Goal: Check status: Check status

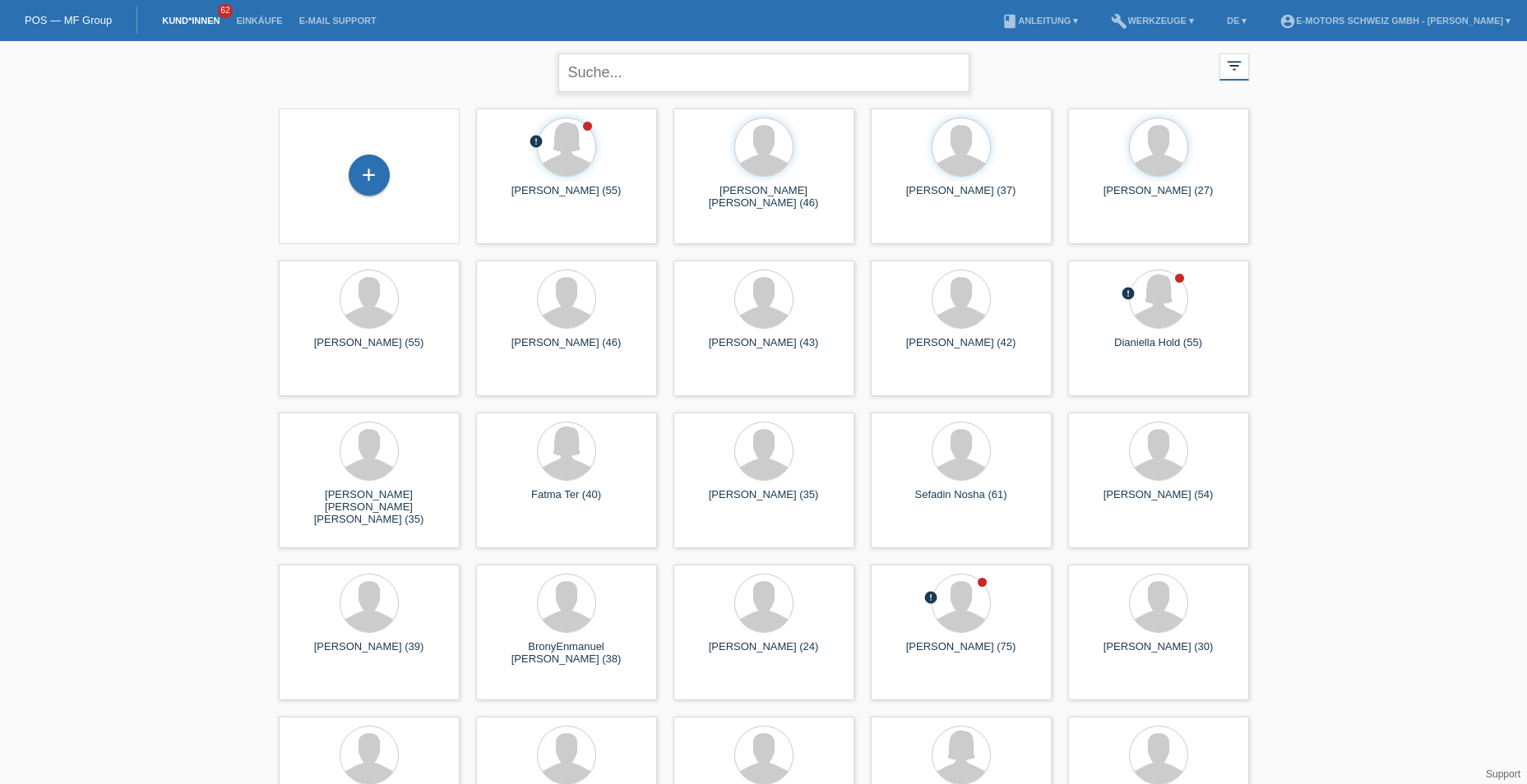
click at [636, 68] on input "text" at bounding box center [764, 73] width 411 height 39
type input "de giorgi"
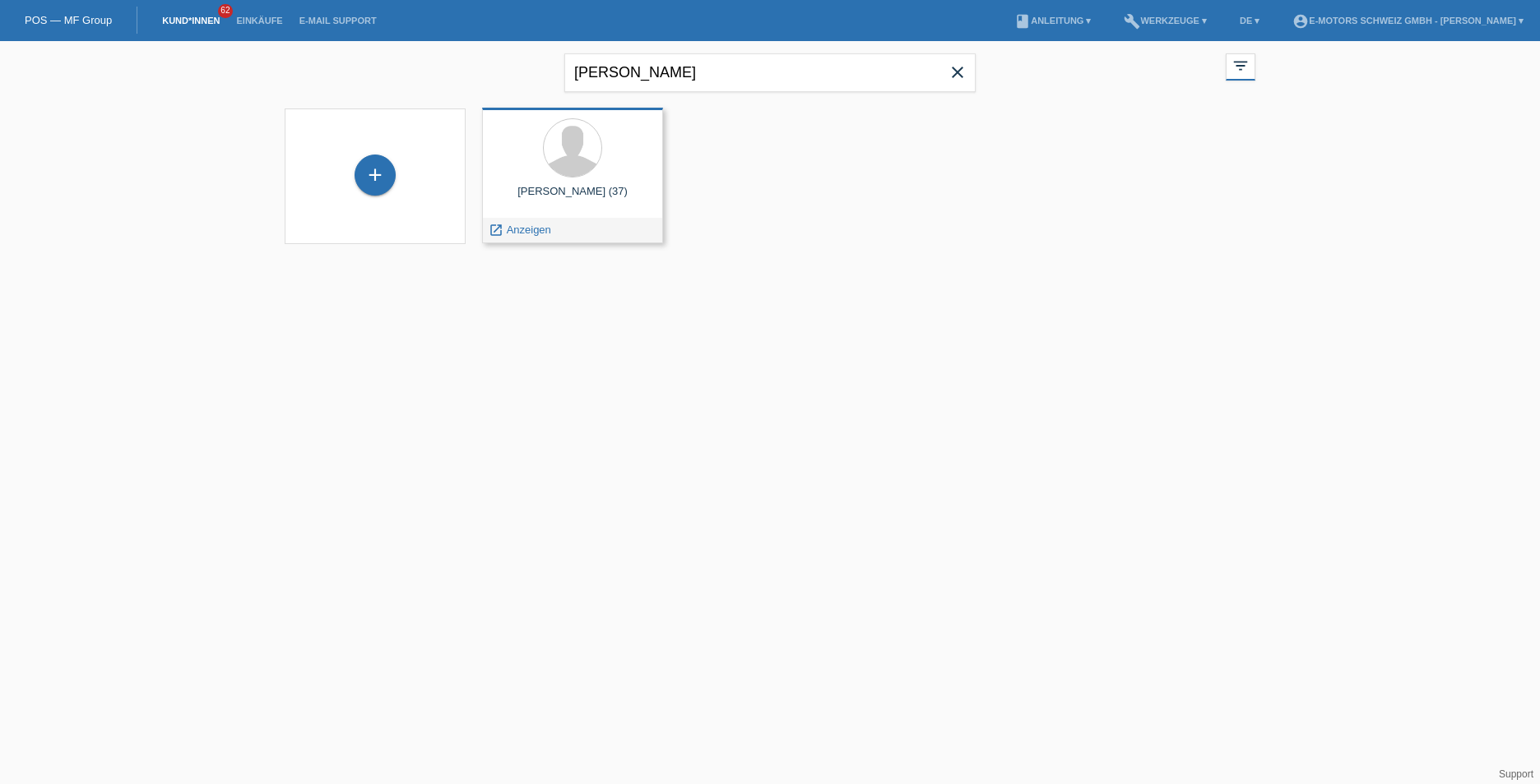
click at [604, 137] on div at bounding box center [573, 149] width 154 height 62
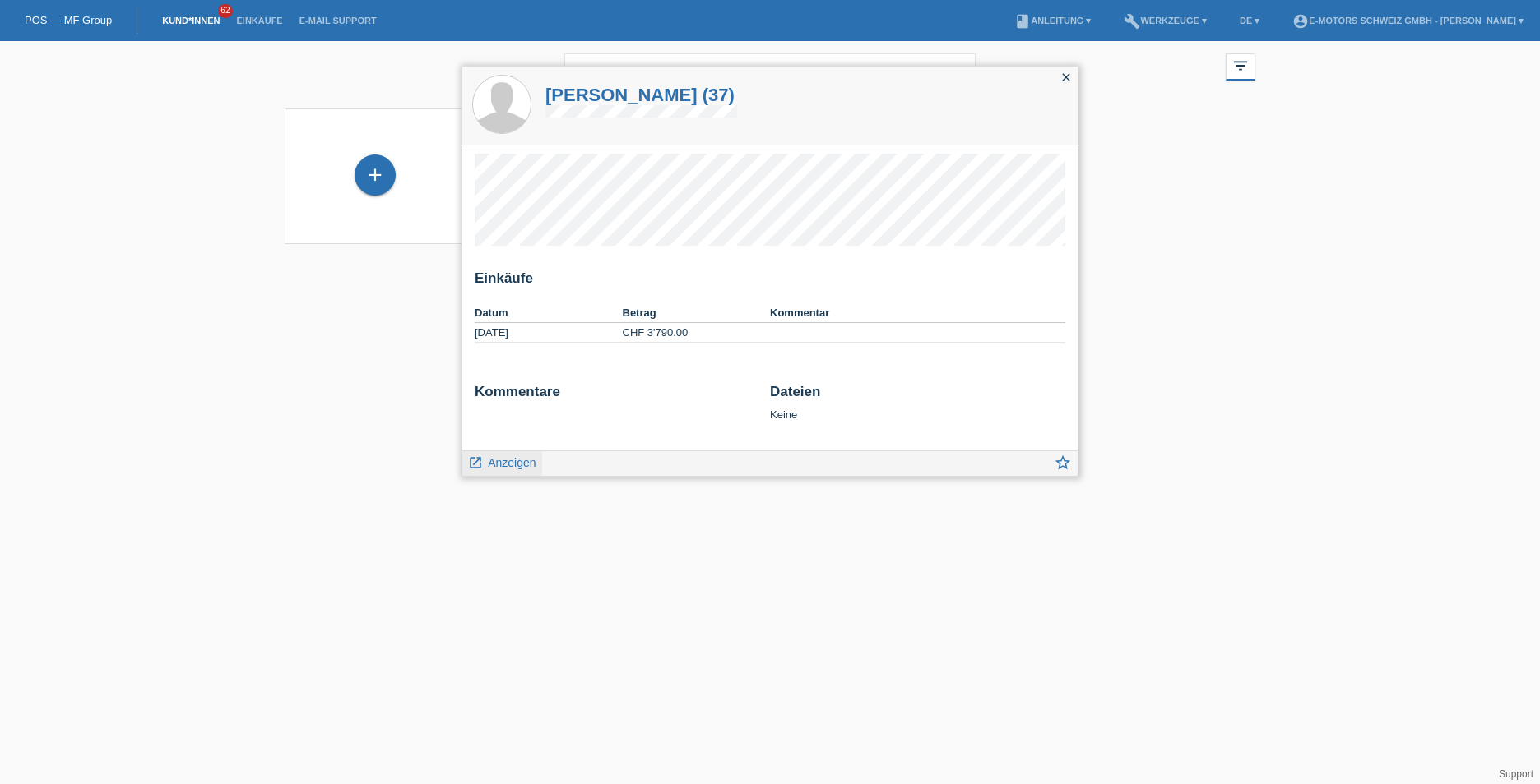
click at [496, 467] on span "Anzeigen" at bounding box center [511, 463] width 48 height 13
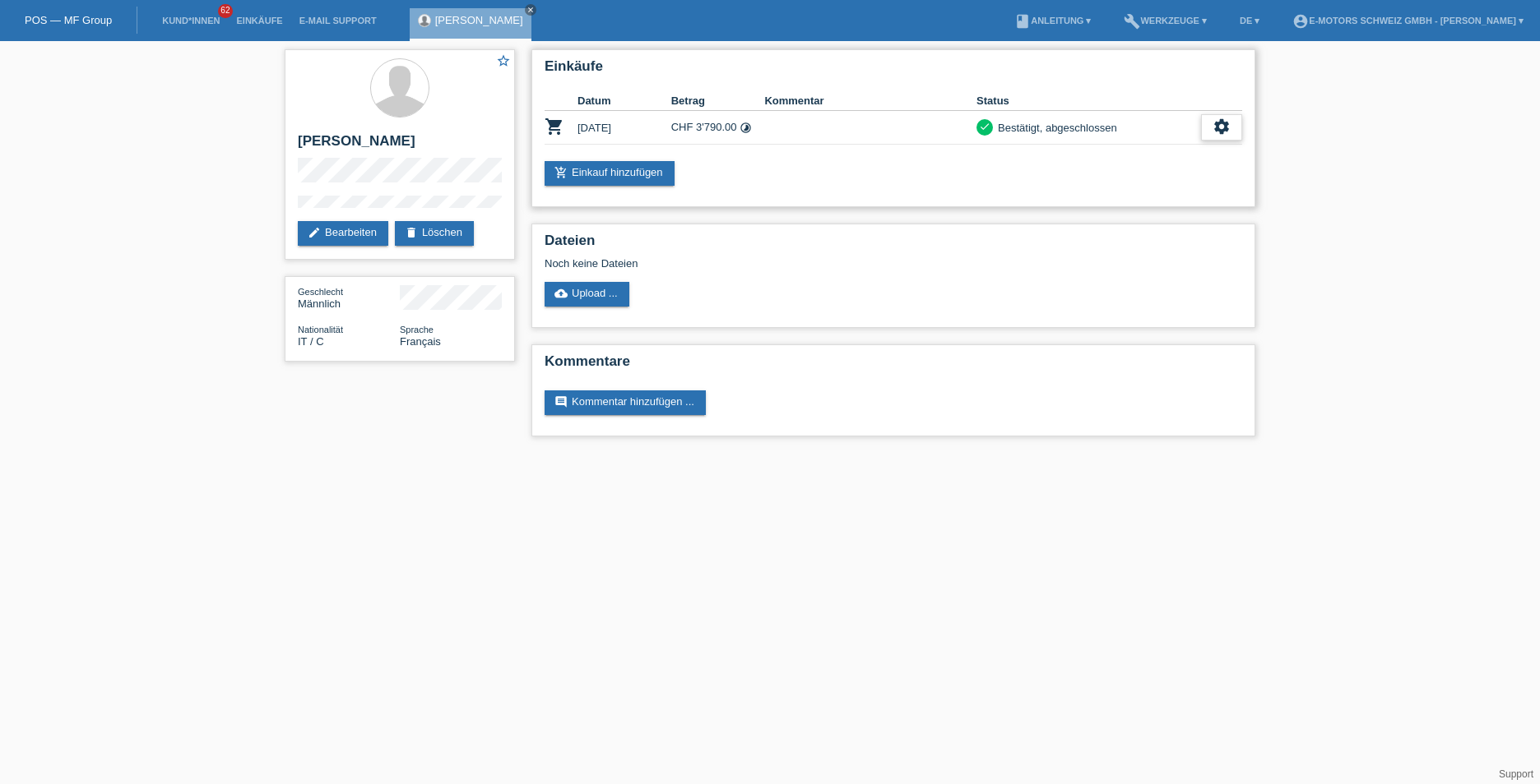
click at [1215, 128] on icon "settings" at bounding box center [1221, 126] width 18 height 18
click at [836, 137] on td at bounding box center [870, 128] width 212 height 34
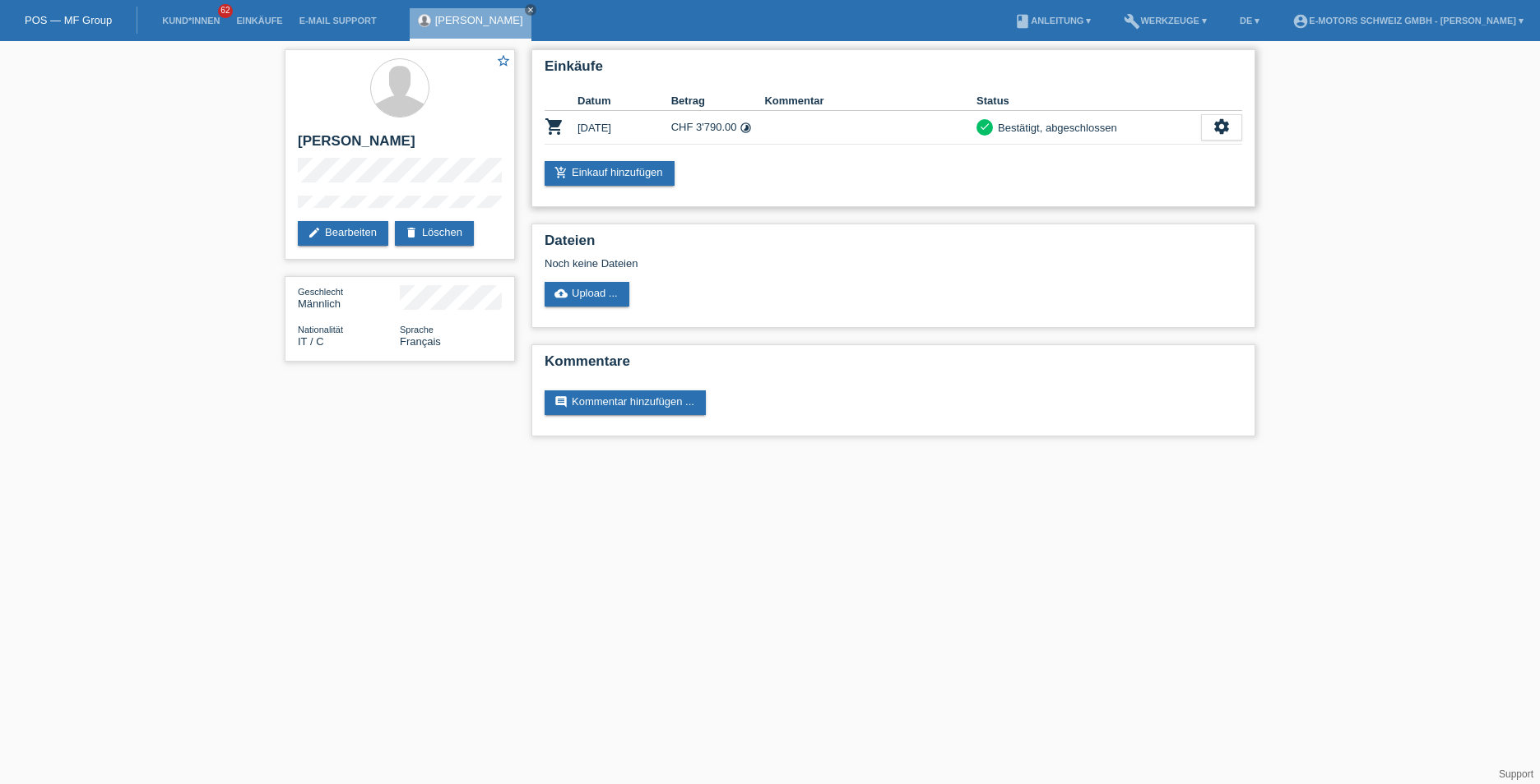
click at [1063, 125] on div "Bestätigt, abgeschlossen" at bounding box center [1054, 127] width 124 height 17
click at [1210, 130] on div "settings" at bounding box center [1221, 126] width 41 height 26
click at [1134, 159] on span "Anzeigen" at bounding box center [1127, 152] width 49 height 20
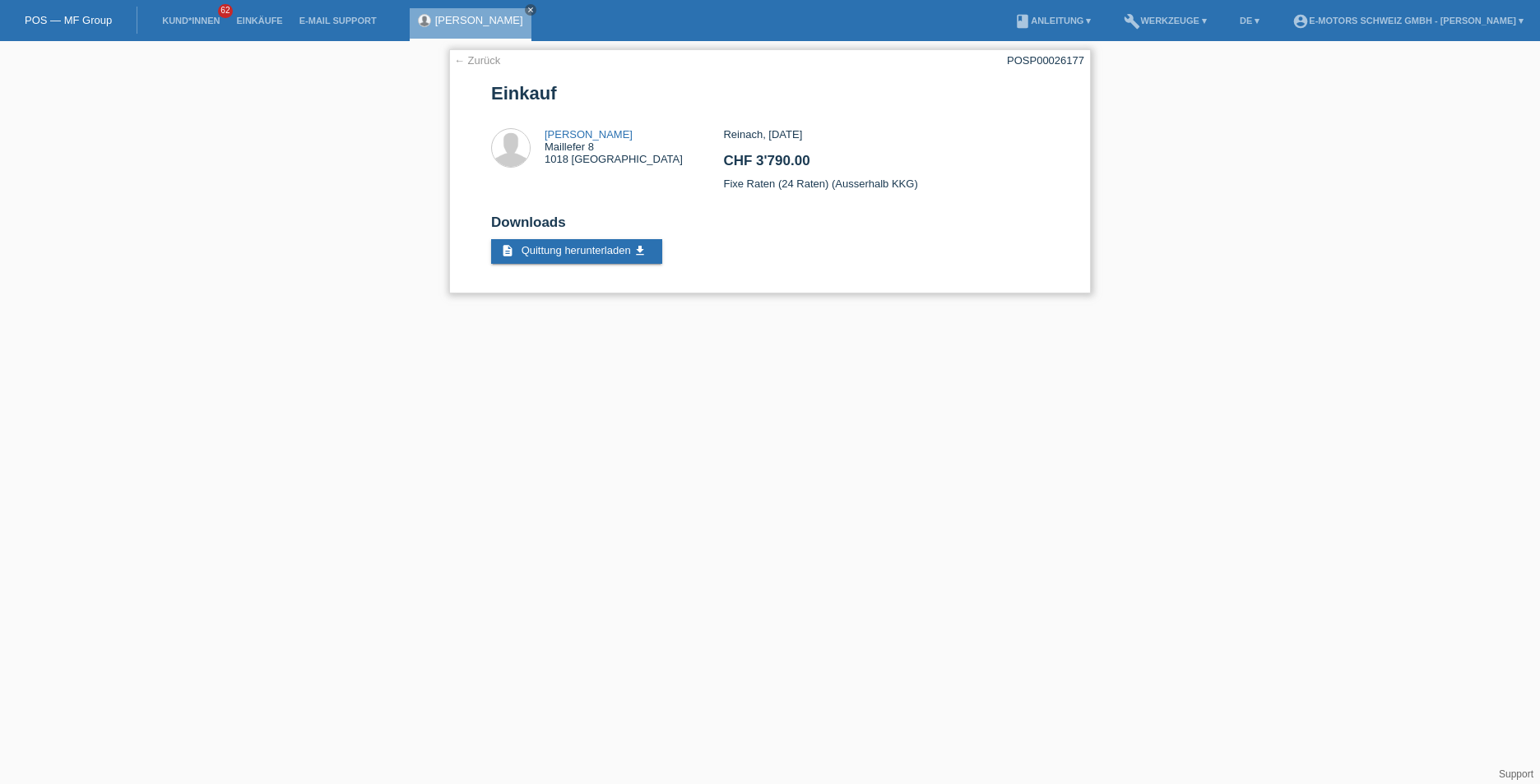
click at [1009, 57] on div "← Zurück POSP00026177 Einkauf Antonio De Giorgi Maillefer 8 1018 Lausanne CHF 3…" at bounding box center [769, 171] width 642 height 244
copy div "POSP00026177"
click at [194, 23] on link "Kund*innen" at bounding box center [190, 20] width 74 height 10
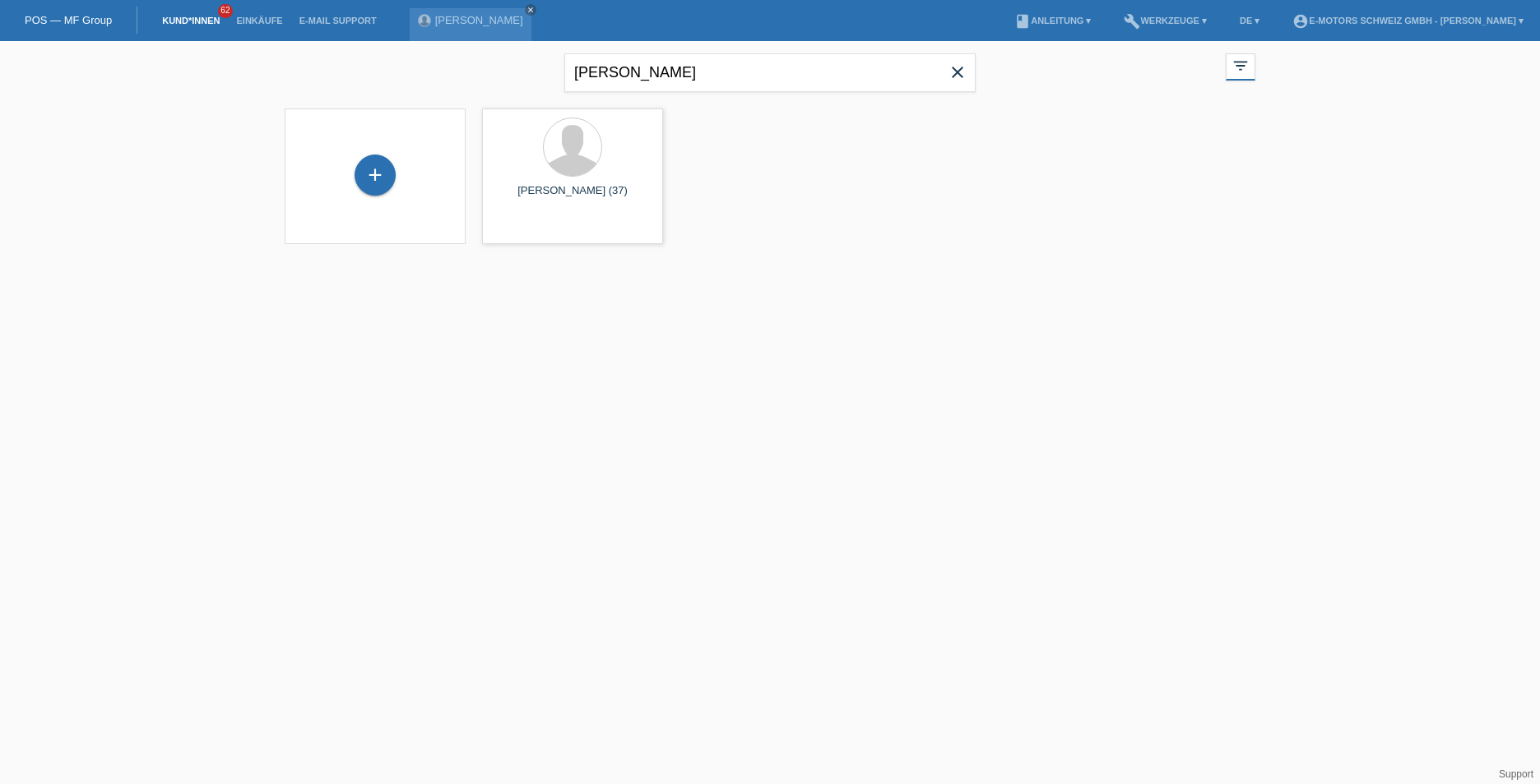
click at [965, 80] on icon "close" at bounding box center [958, 73] width 20 height 20
type input "[PERSON_NAME]"
click at [737, 196] on div "[PERSON_NAME] (38)" at bounding box center [770, 197] width 154 height 26
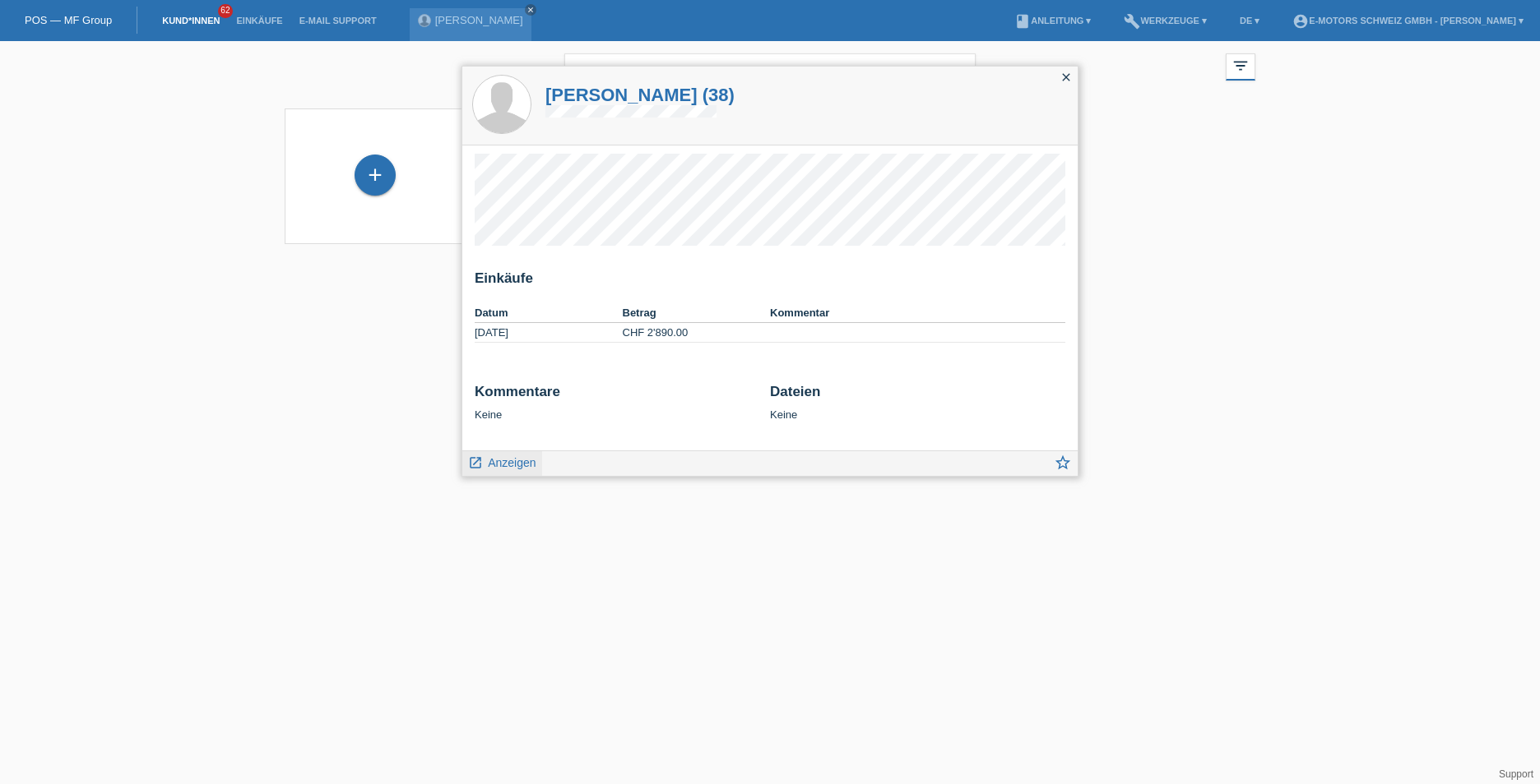
click at [503, 463] on span "Anzeigen" at bounding box center [511, 463] width 48 height 13
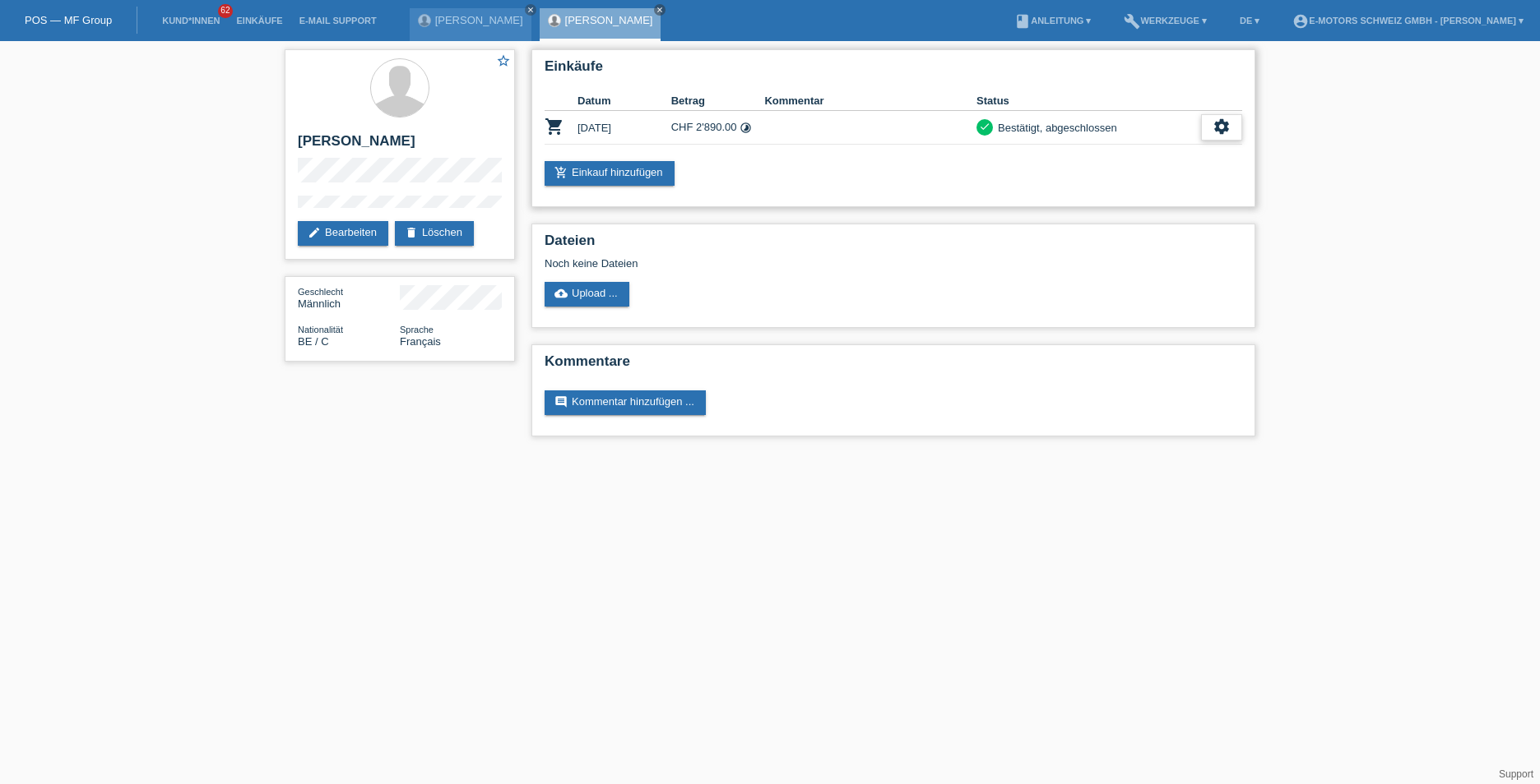
click at [1230, 123] on div "settings" at bounding box center [1221, 126] width 41 height 26
click at [1151, 148] on span "Anzeigen" at bounding box center [1127, 152] width 49 height 20
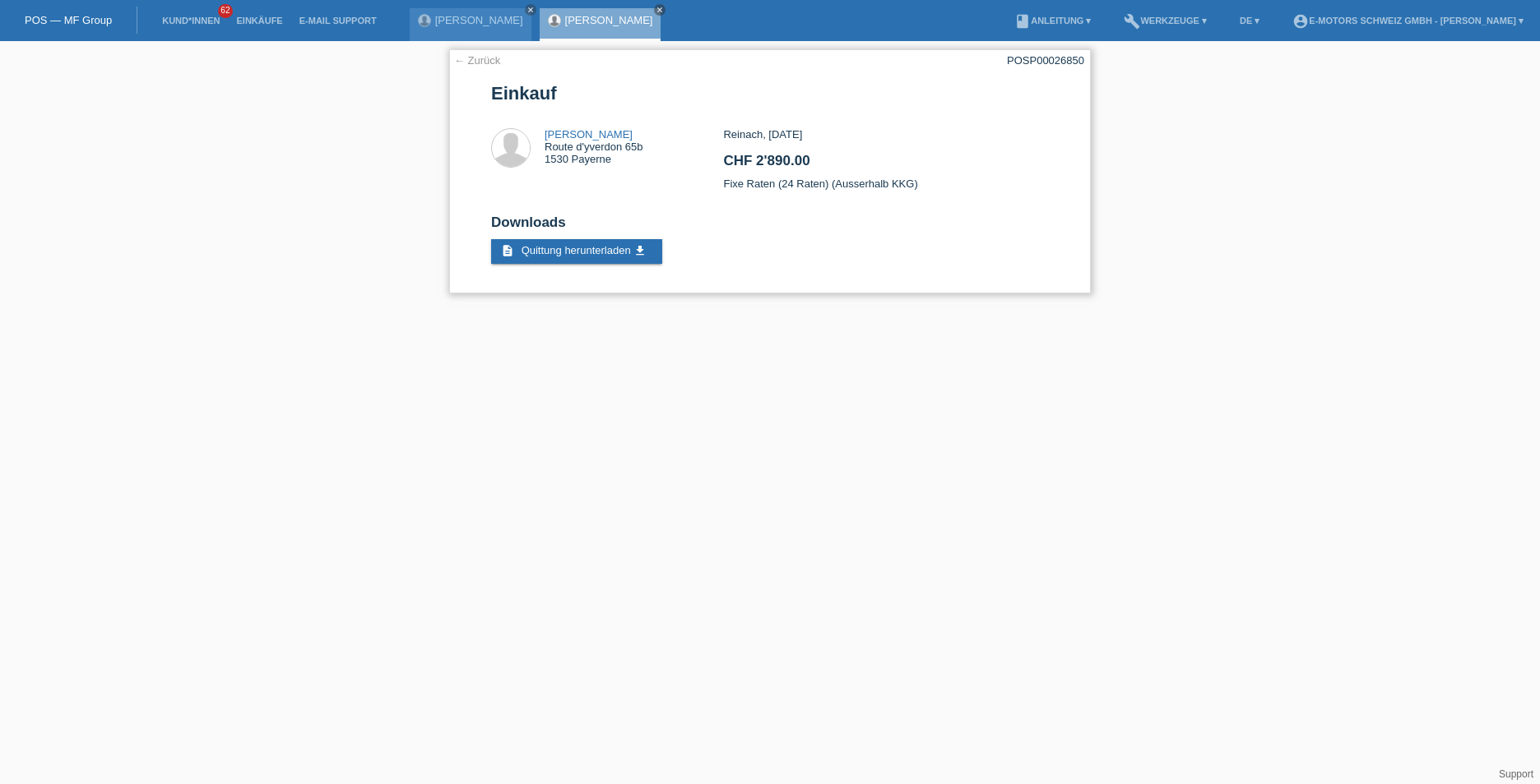
click at [1007, 61] on div "← Zurück POSP00026850 Einkauf [PERSON_NAME] Route d'yverdon 65b 1530 Payerne CH…" at bounding box center [769, 171] width 642 height 244
copy div "POSP00026850"
